Goal: Obtain resource: Download file/media

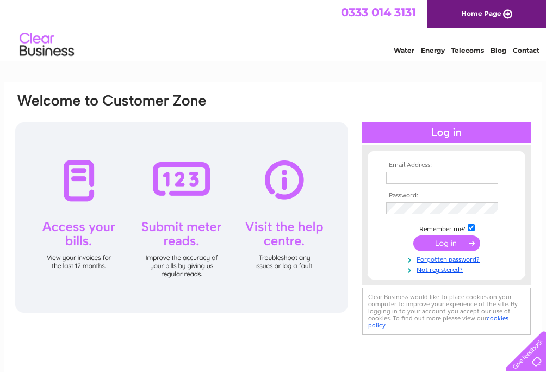
type input "[EMAIL_ADDRESS][DOMAIN_NAME]"
click at [443, 243] on input "submit" at bounding box center [447, 243] width 67 height 15
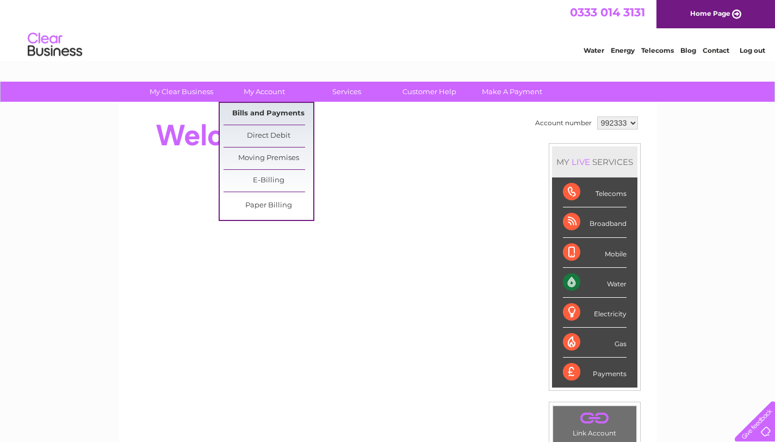
click at [259, 107] on link "Bills and Payments" at bounding box center [269, 114] width 90 height 22
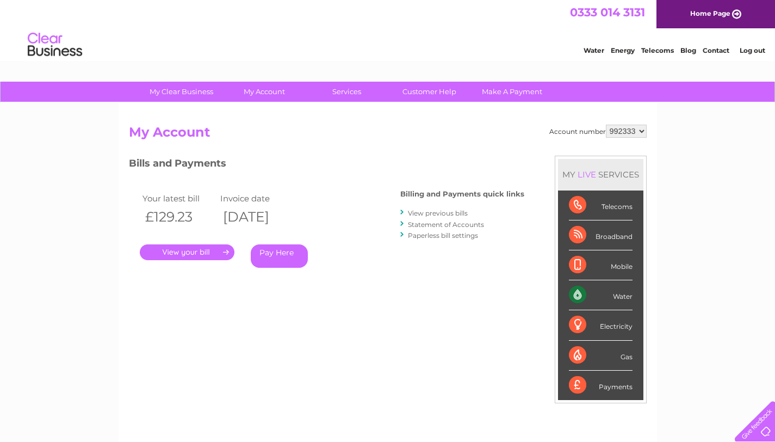
click at [436, 209] on link "View previous bills" at bounding box center [438, 213] width 60 height 8
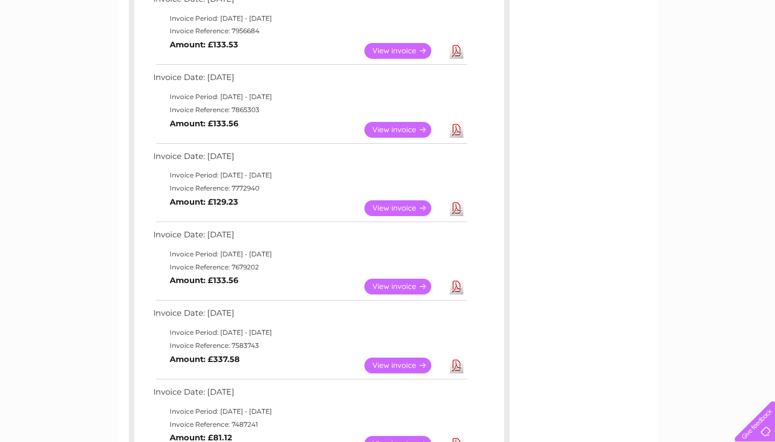
scroll to position [289, 0]
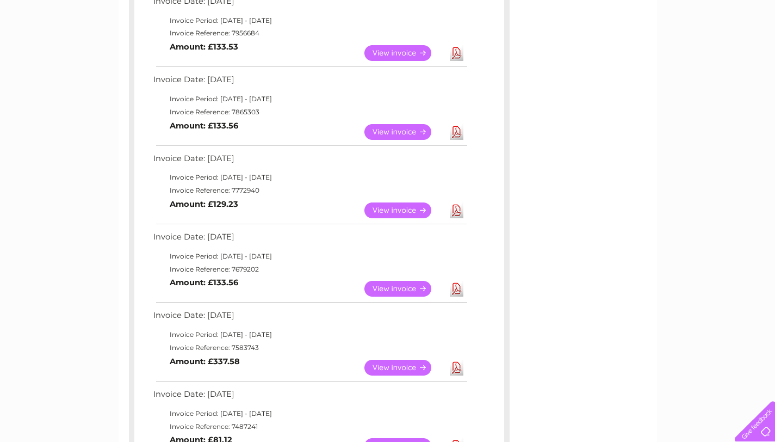
click at [458, 217] on link "Download" at bounding box center [457, 210] width 14 height 16
